Goal: Transaction & Acquisition: Purchase product/service

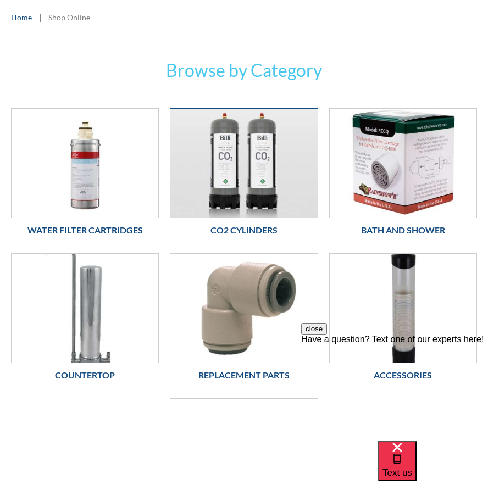
click at [253, 170] on img at bounding box center [243, 163] width 147 height 109
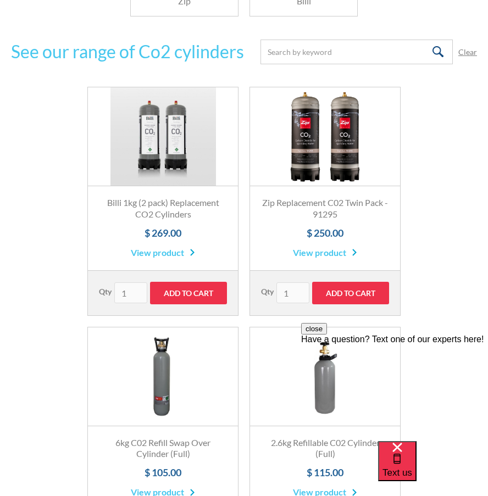
scroll to position [439, 0]
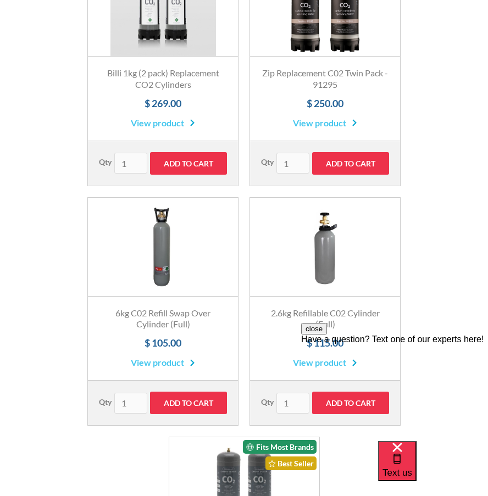
click at [162, 274] on link "Fits Most Brands Best Seller" at bounding box center [163, 247] width 150 height 99
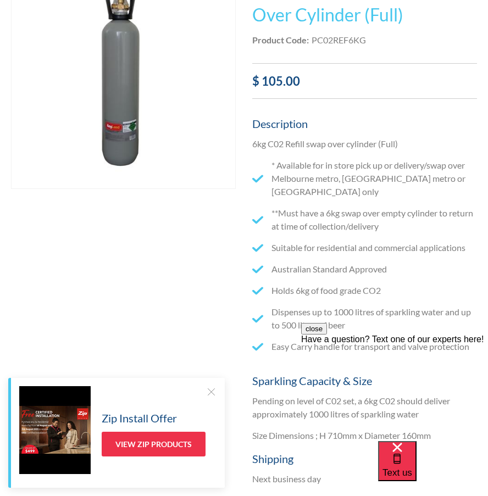
scroll to position [55, 0]
